Goal: Information Seeking & Learning: Find specific page/section

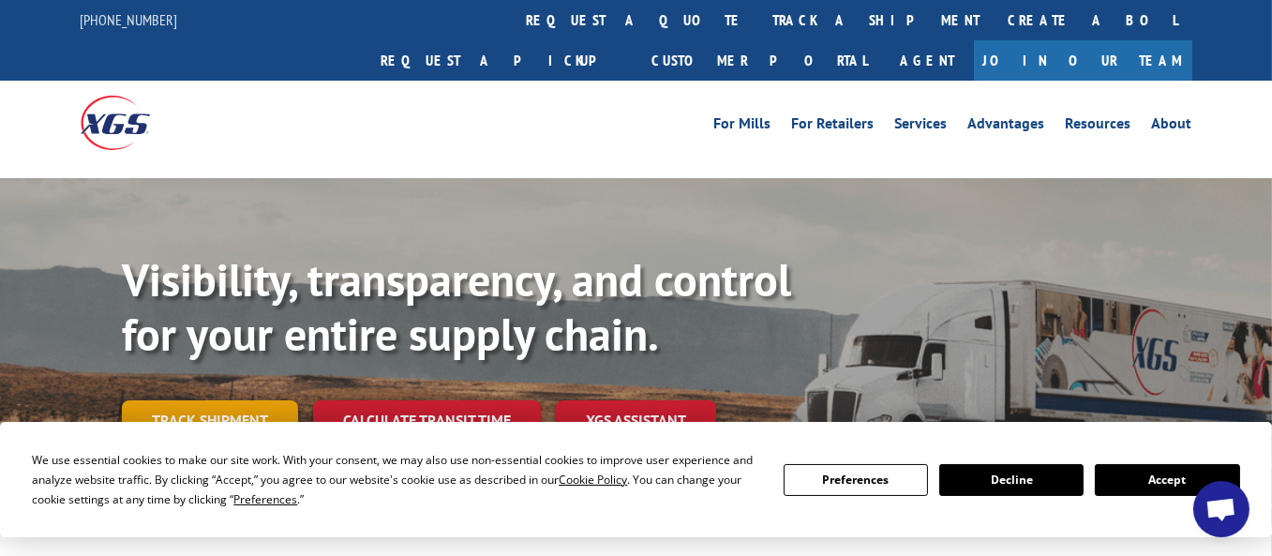
click at [205, 400] on link "Track shipment" at bounding box center [210, 419] width 176 height 39
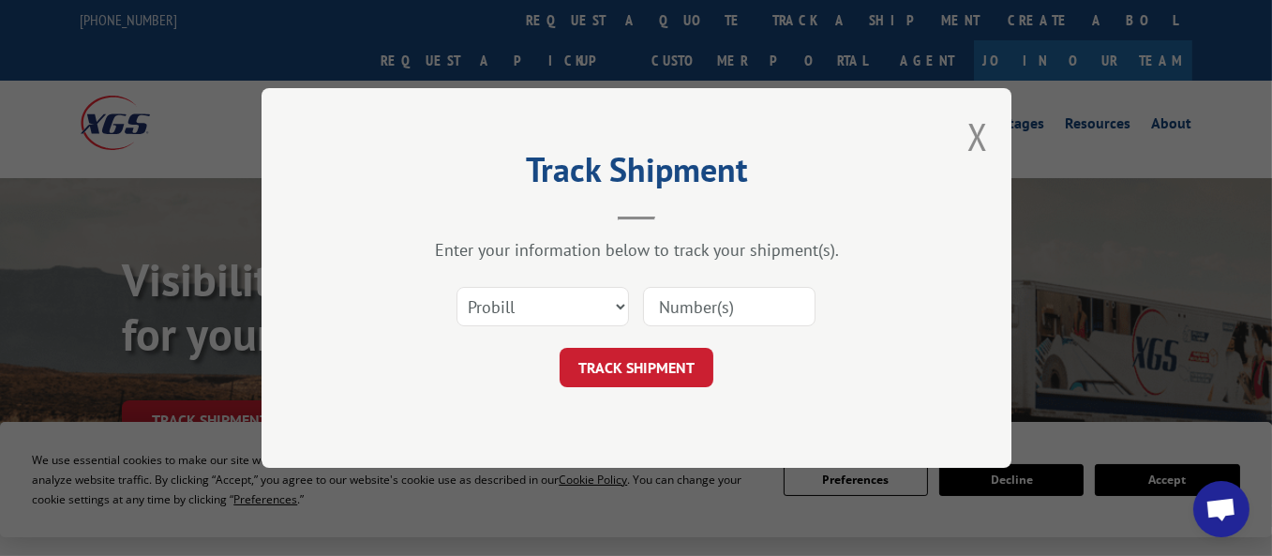
click at [668, 307] on input at bounding box center [729, 306] width 173 height 39
type input "17603144"
click at [635, 365] on button "TRACK SHIPMENT" at bounding box center [637, 367] width 154 height 39
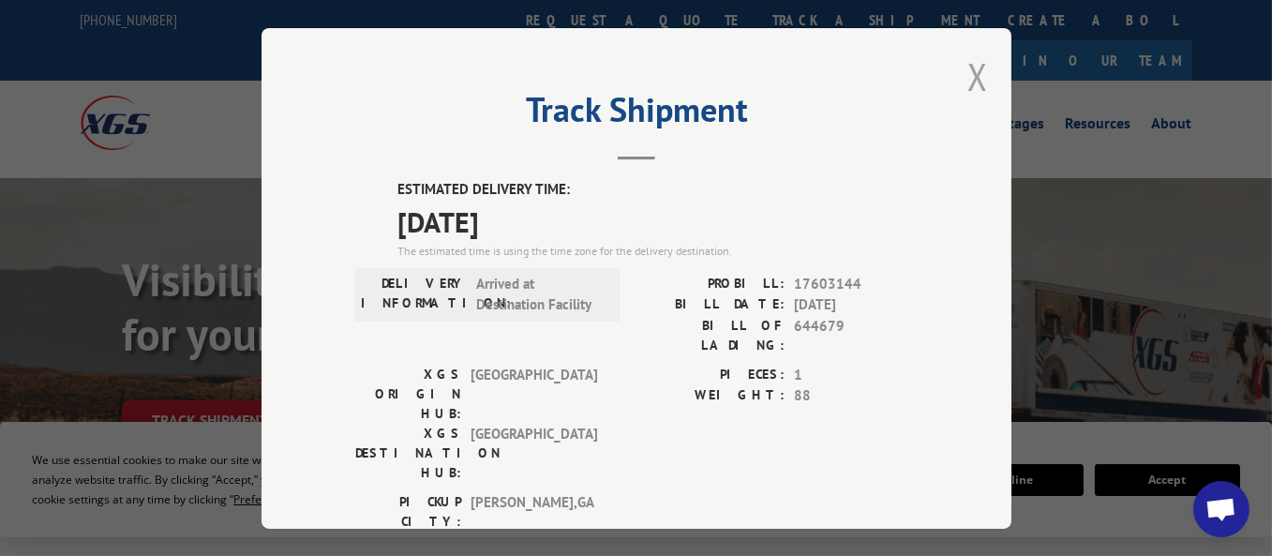
click at [970, 75] on button "Close modal" at bounding box center [978, 77] width 21 height 50
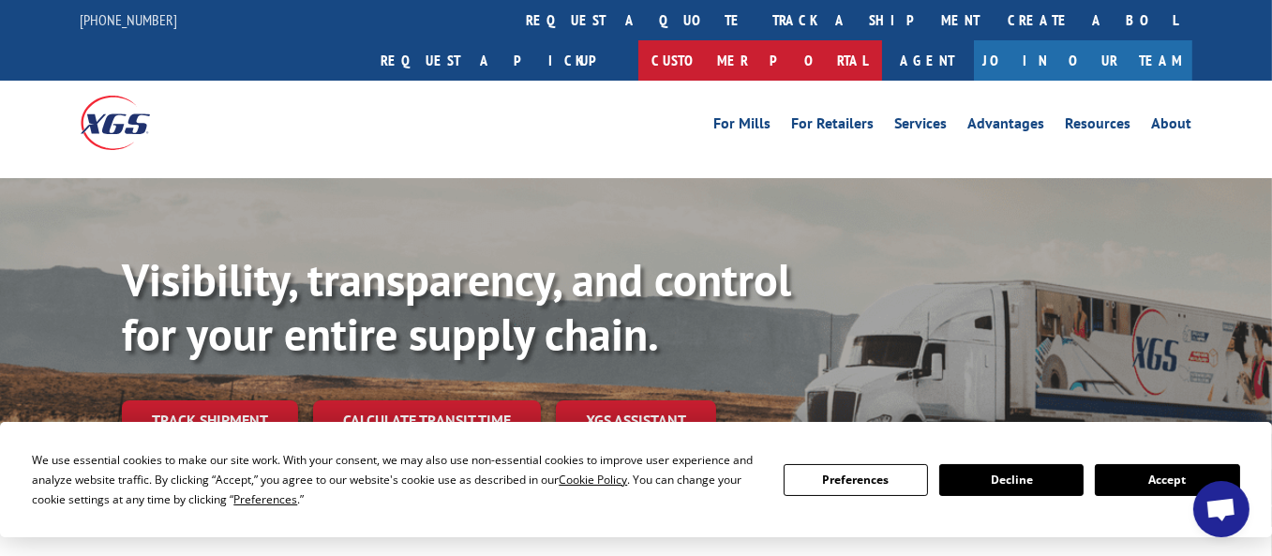
click at [882, 40] on link "Customer Portal" at bounding box center [761, 60] width 244 height 40
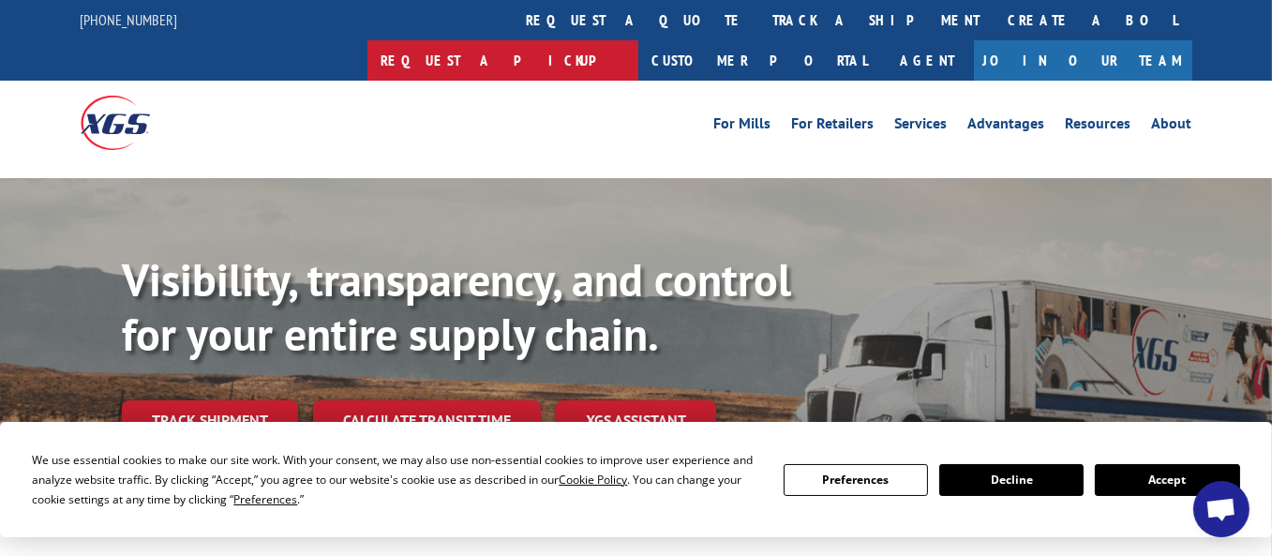
click at [639, 40] on link "Request a pickup" at bounding box center [503, 60] width 271 height 40
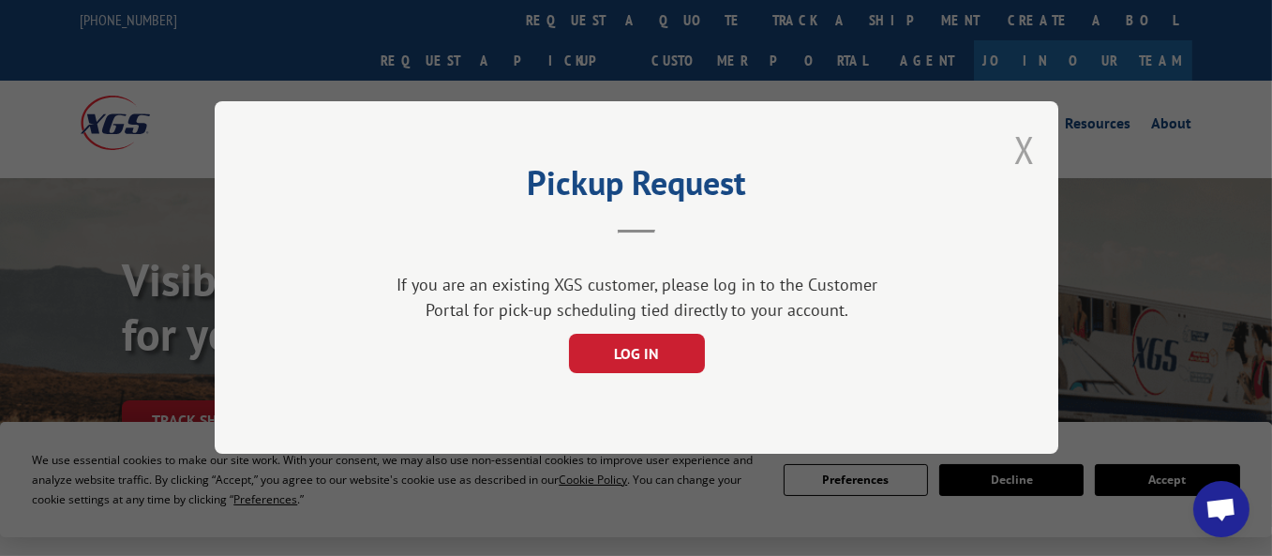
click at [1023, 146] on button "Close modal" at bounding box center [1024, 150] width 21 height 50
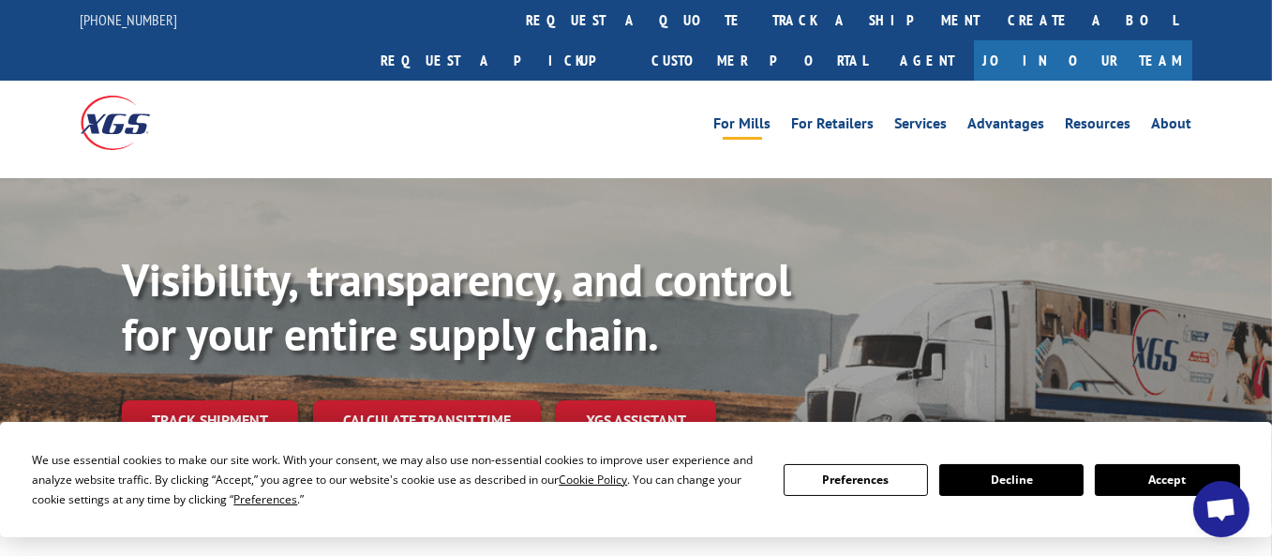
click at [766, 116] on link "For Mills" at bounding box center [742, 126] width 57 height 21
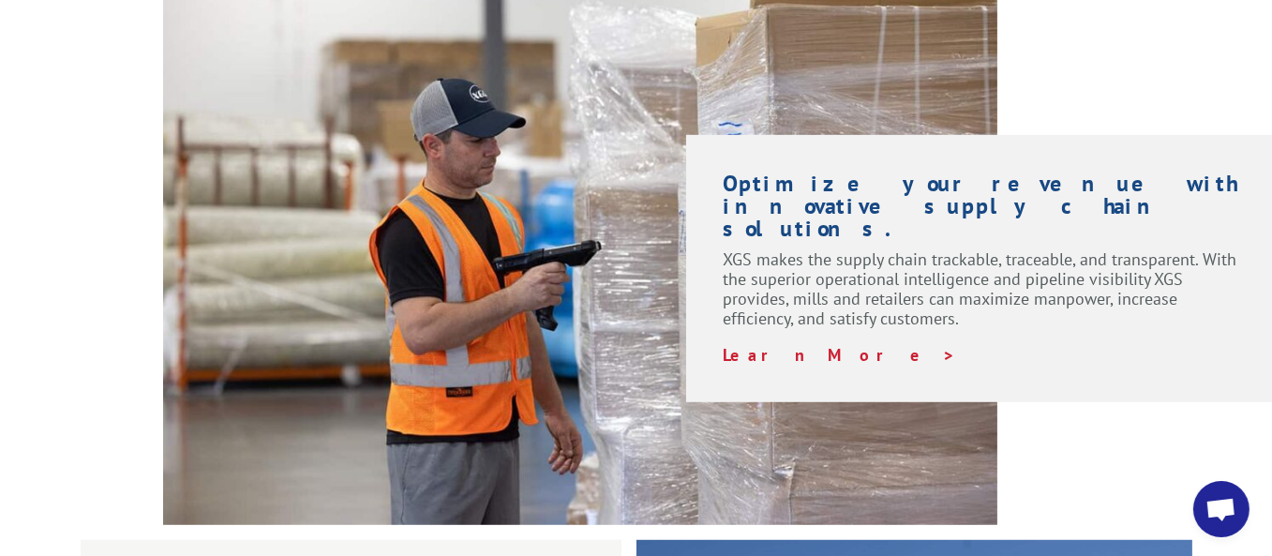
scroll to position [1270, 0]
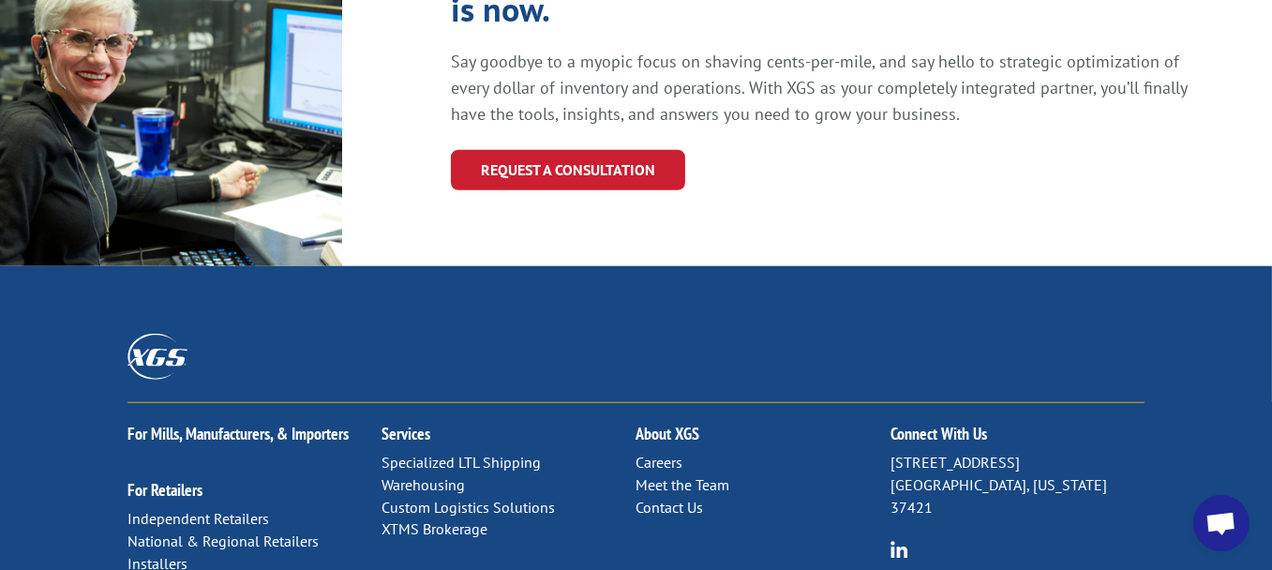
scroll to position [2250, 0]
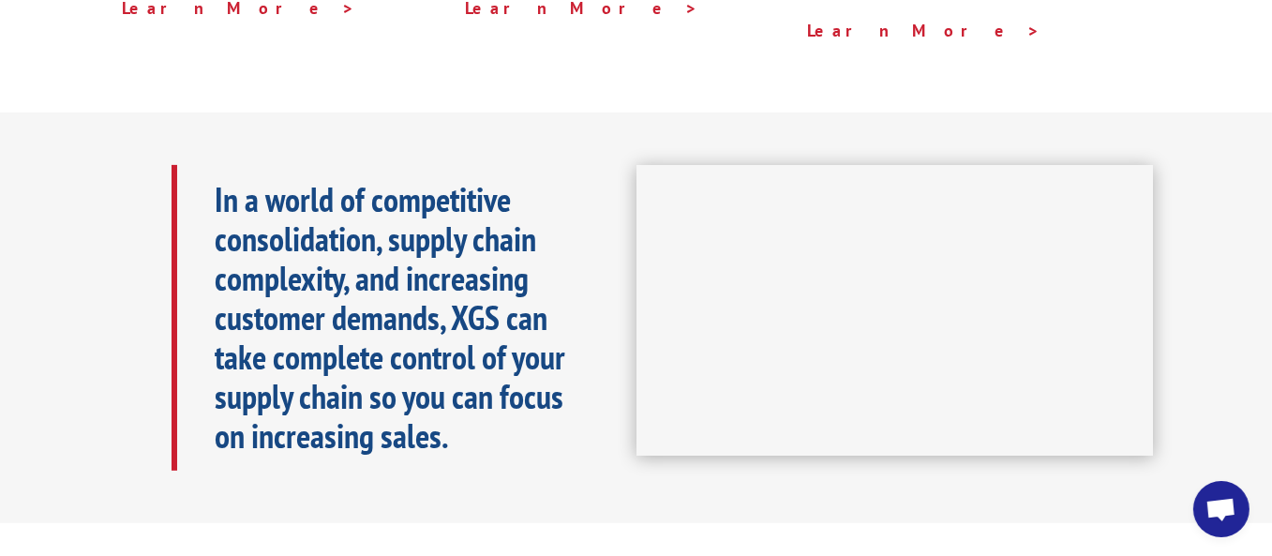
scroll to position [563, 0]
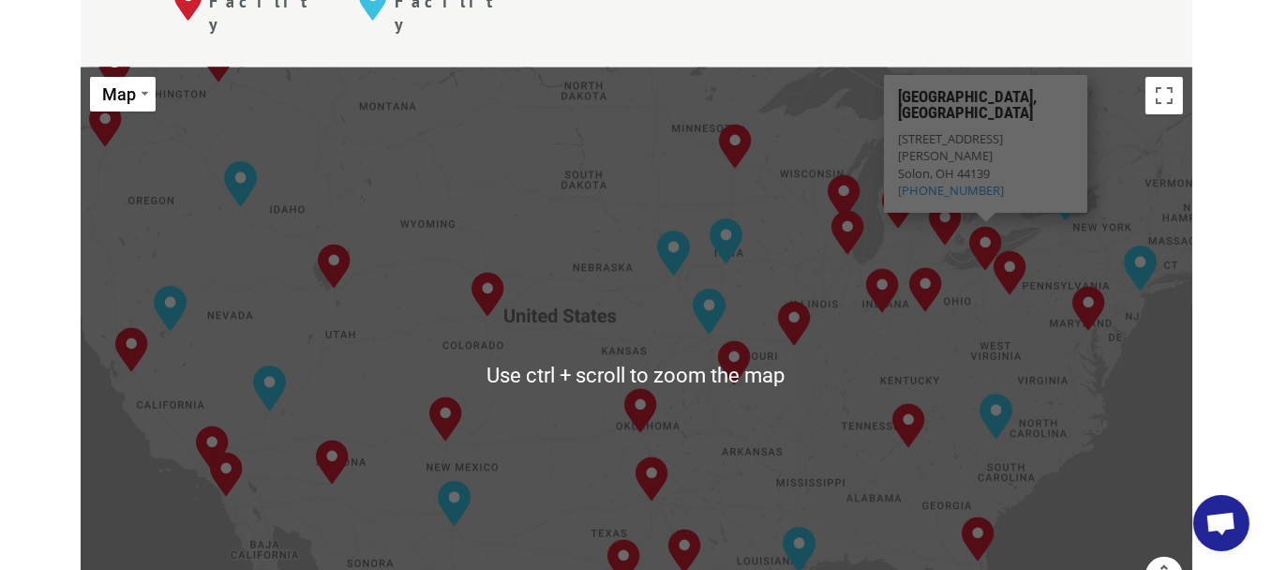
scroll to position [844, 0]
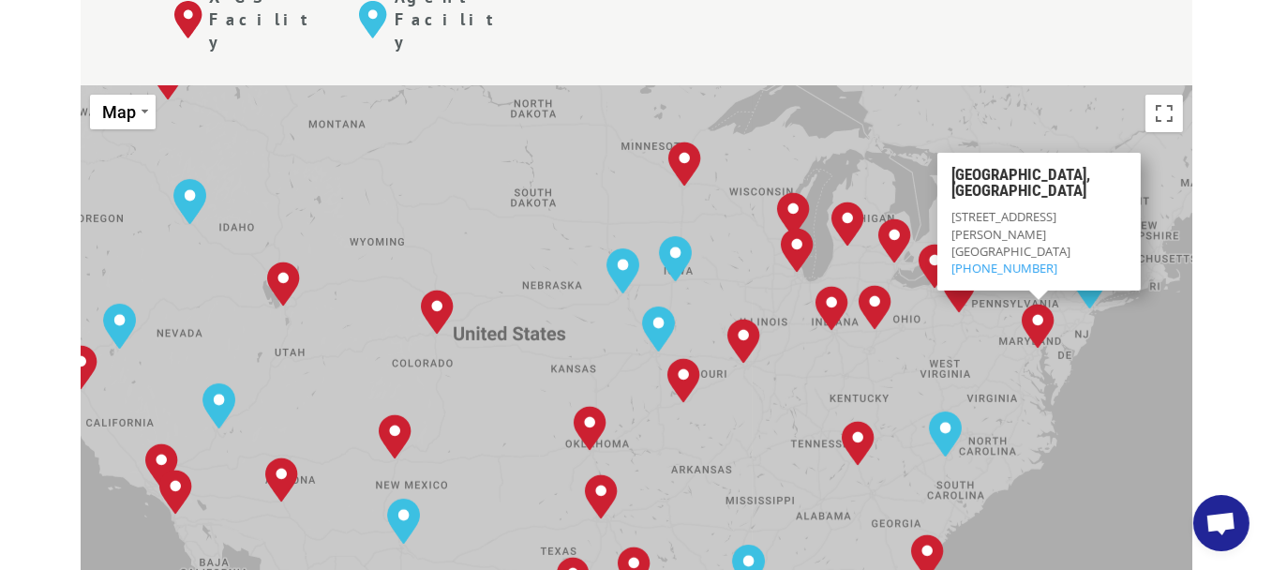
click at [1169, 282] on div "[GEOGRAPHIC_DATA], [GEOGRAPHIC_DATA] [GEOGRAPHIC_DATA], [GEOGRAPHIC_DATA] [GEOG…" at bounding box center [637, 393] width 1112 height 617
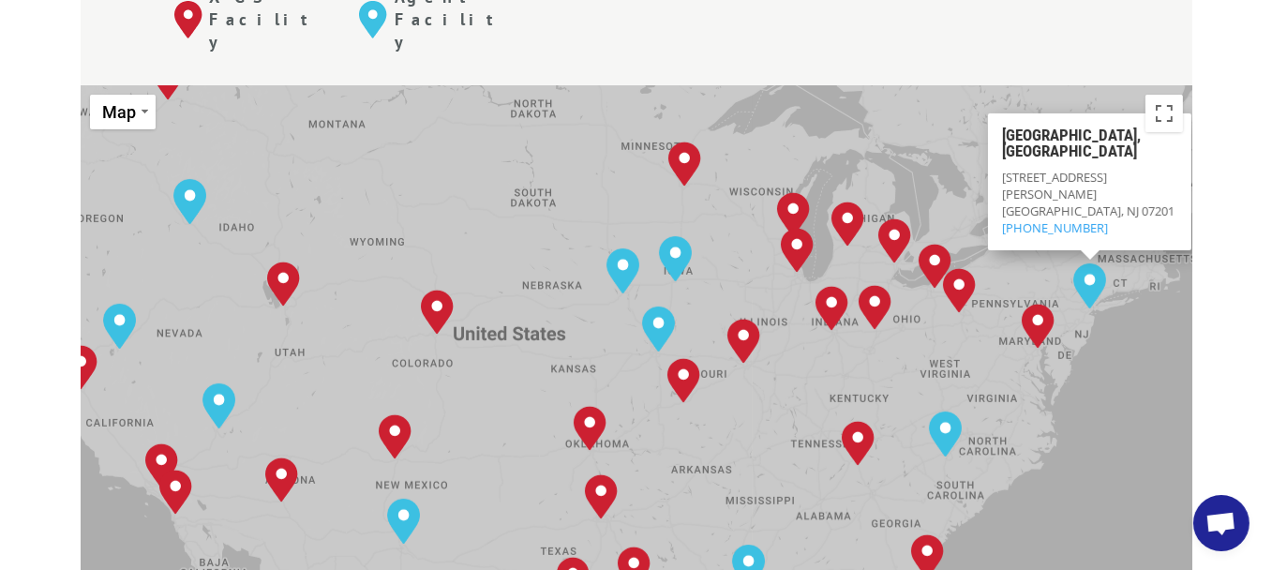
click at [1059, 202] on span "[GEOGRAPHIC_DATA], NJ 07201" at bounding box center [1088, 210] width 173 height 17
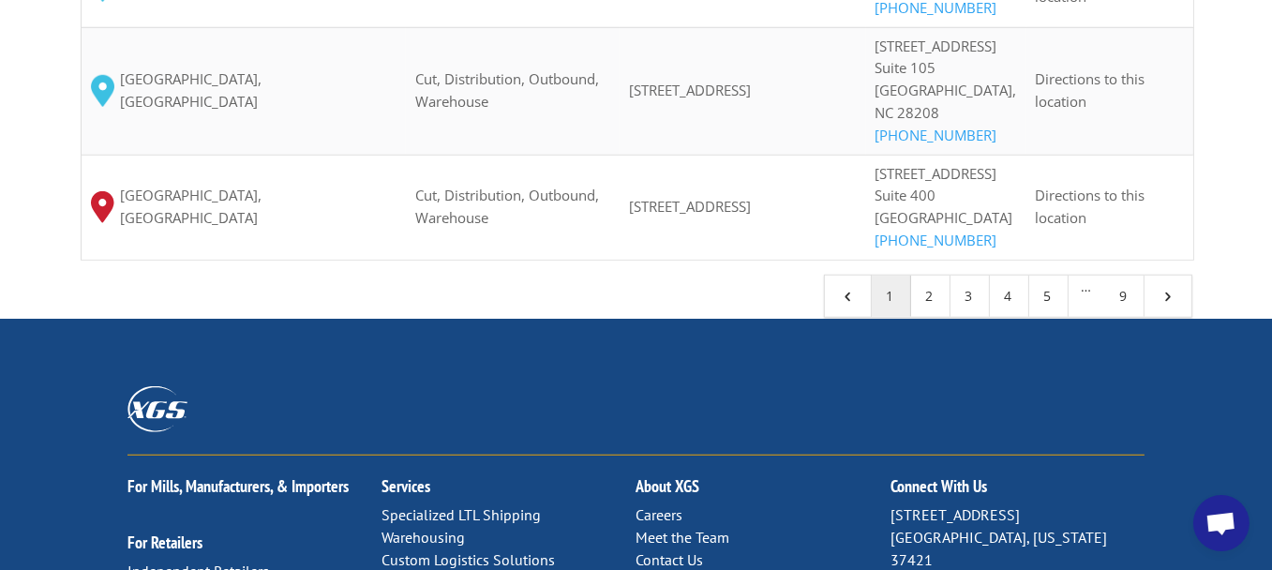
scroll to position [2063, 0]
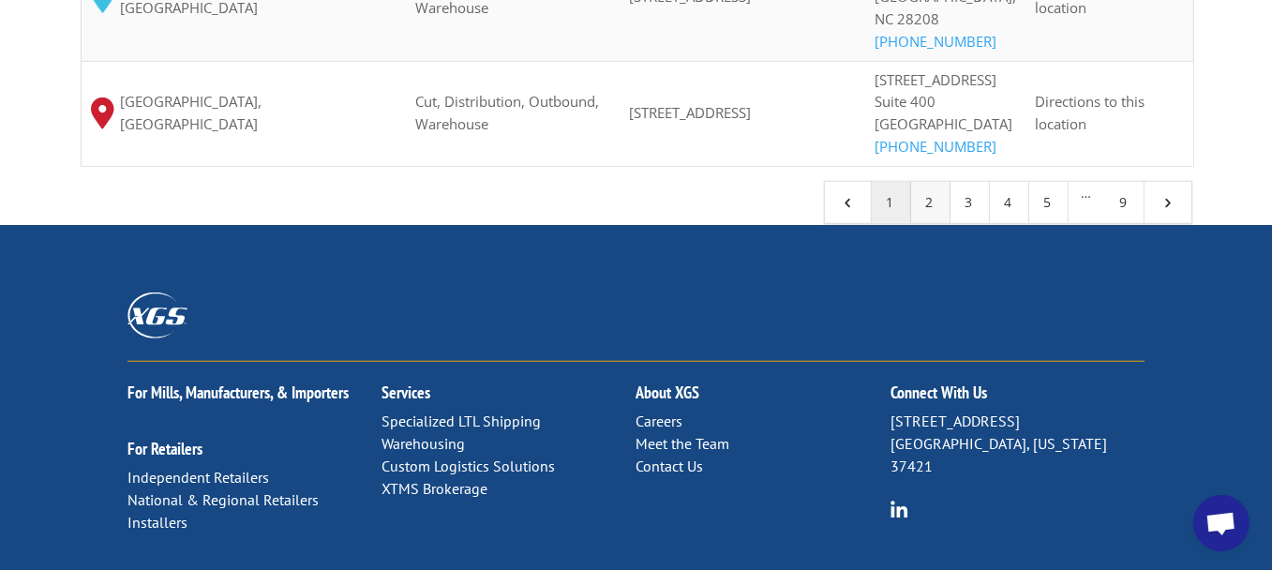
click at [943, 223] on link "2" at bounding box center [930, 202] width 39 height 41
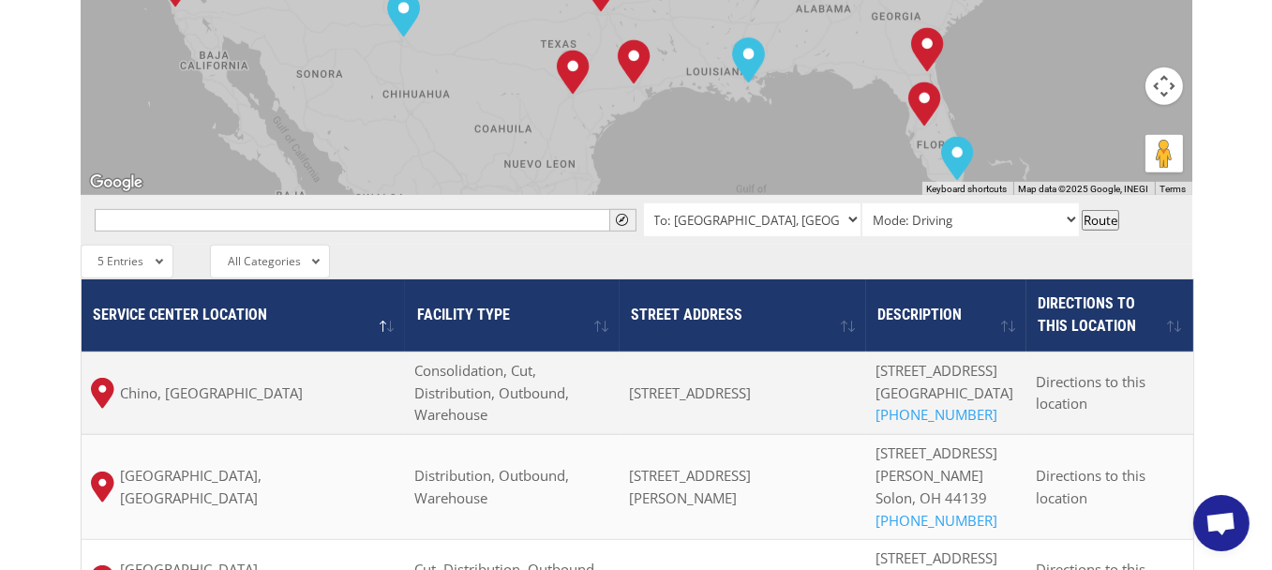
scroll to position [1313, 0]
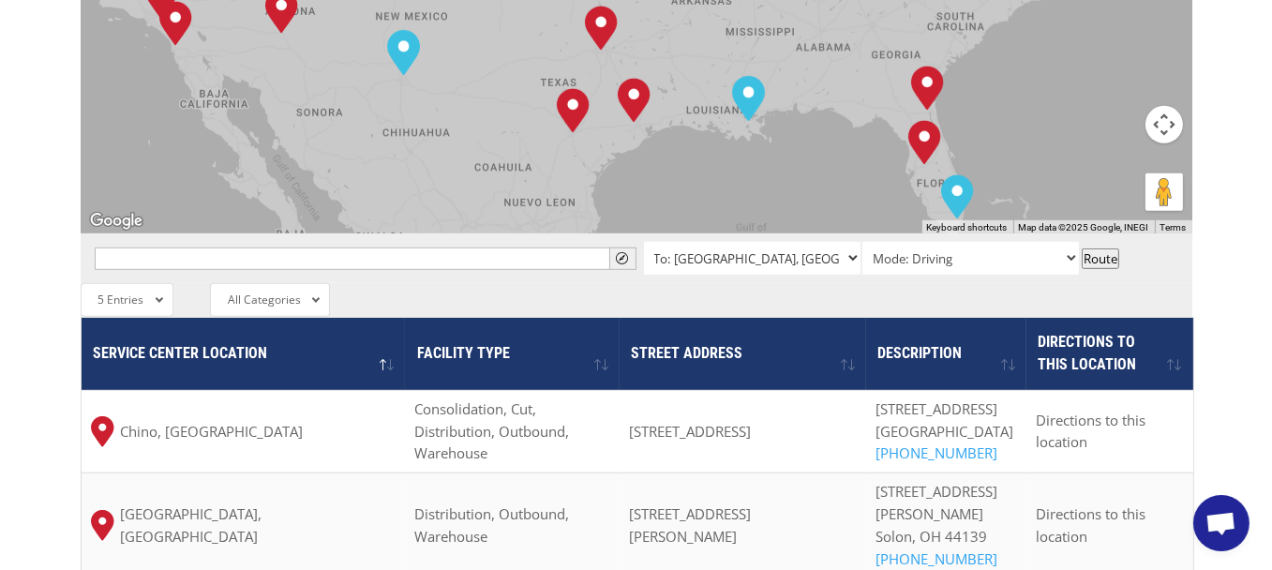
click at [855, 242] on select "To: [GEOGRAPHIC_DATA], [GEOGRAPHIC_DATA] To: [GEOGRAPHIC_DATA], [GEOGRAPHIC_DAT…" at bounding box center [752, 258] width 217 height 33
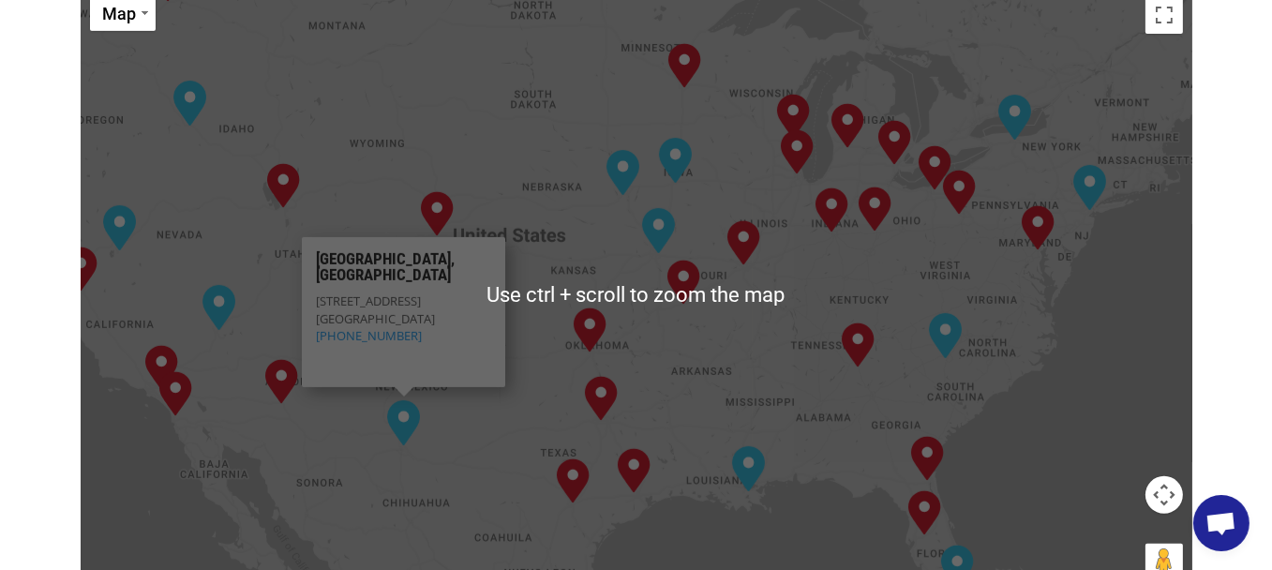
scroll to position [938, 0]
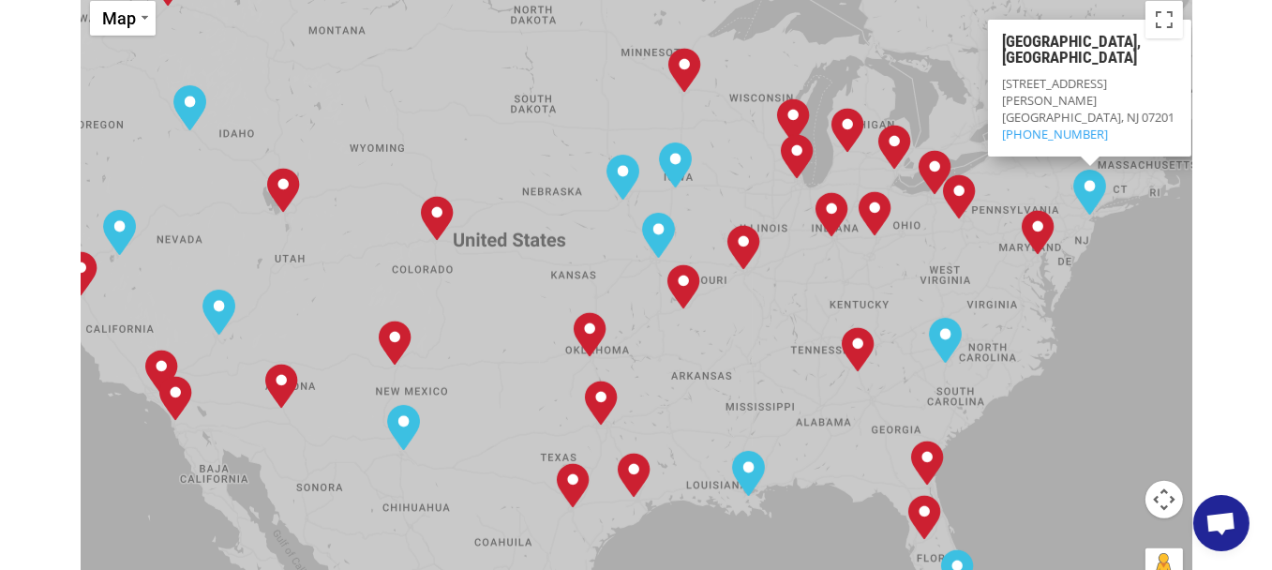
click at [1086, 170] on img "Elizabeth, NJ" at bounding box center [1090, 192] width 33 height 45
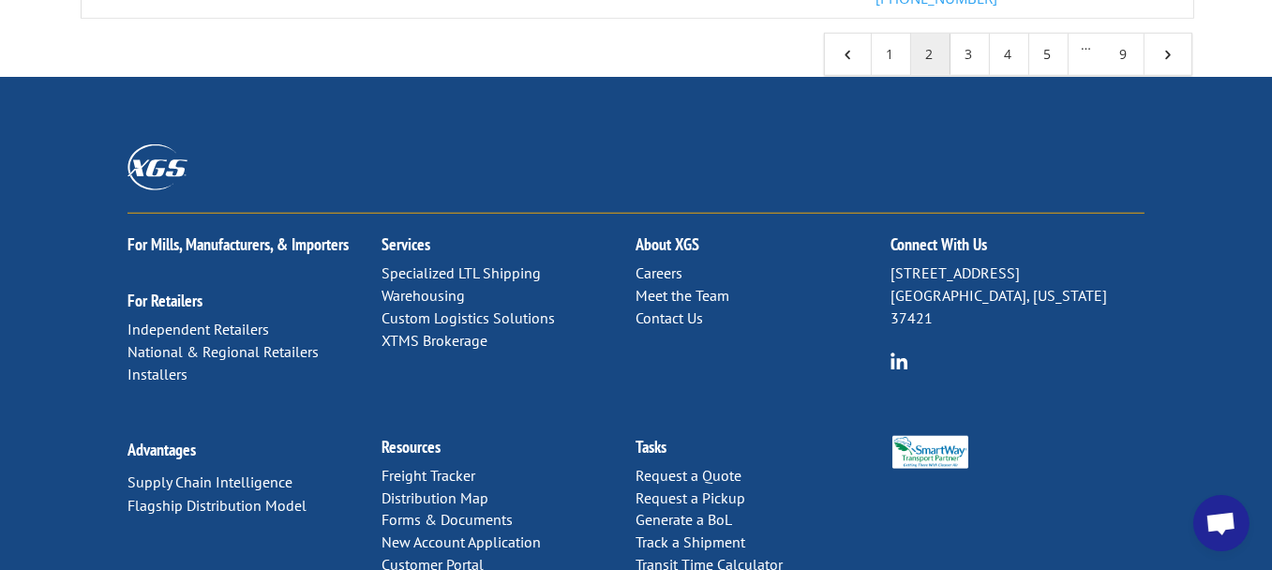
scroll to position [2250, 0]
